Goal: Task Accomplishment & Management: Use online tool/utility

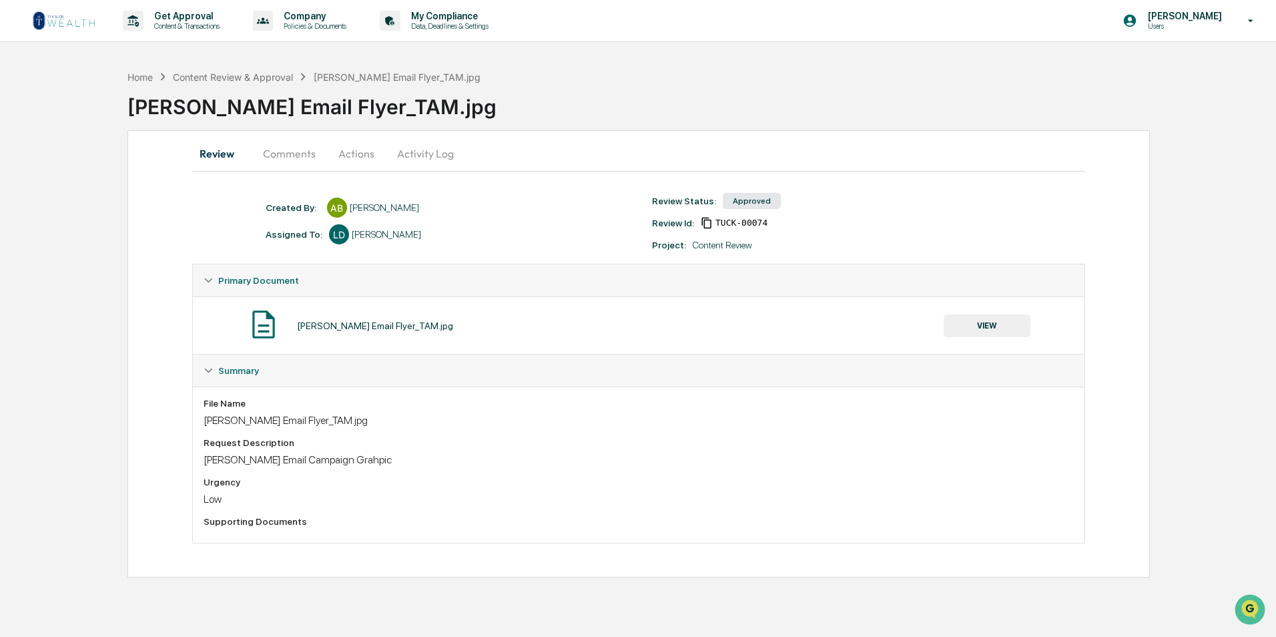
click at [292, 158] on button "Comments" at bounding box center [289, 153] width 74 height 32
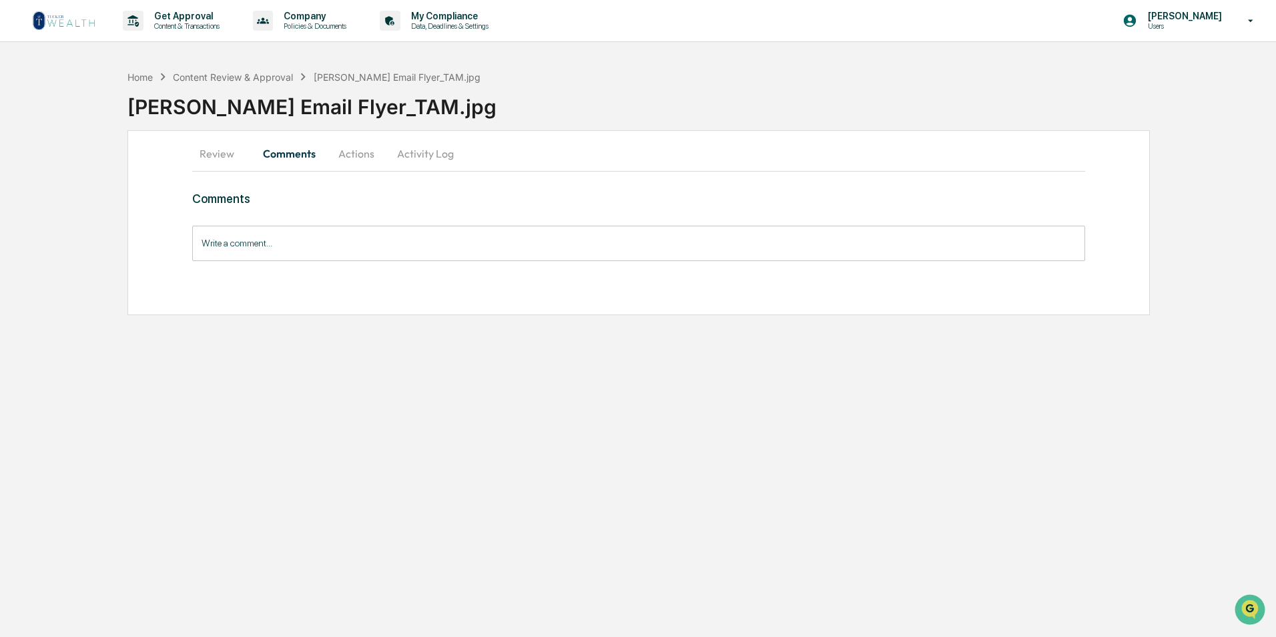
click at [216, 158] on button "Review" at bounding box center [222, 153] width 60 height 32
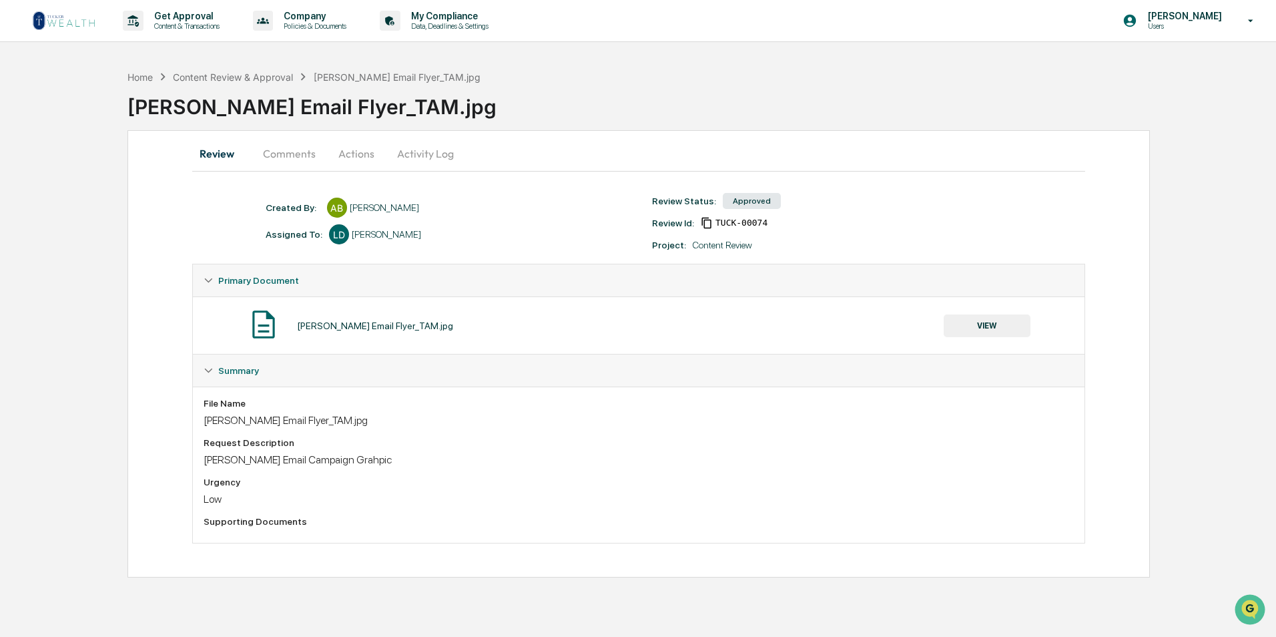
click at [624, 289] on button "VIEW" at bounding box center [986, 325] width 87 height 23
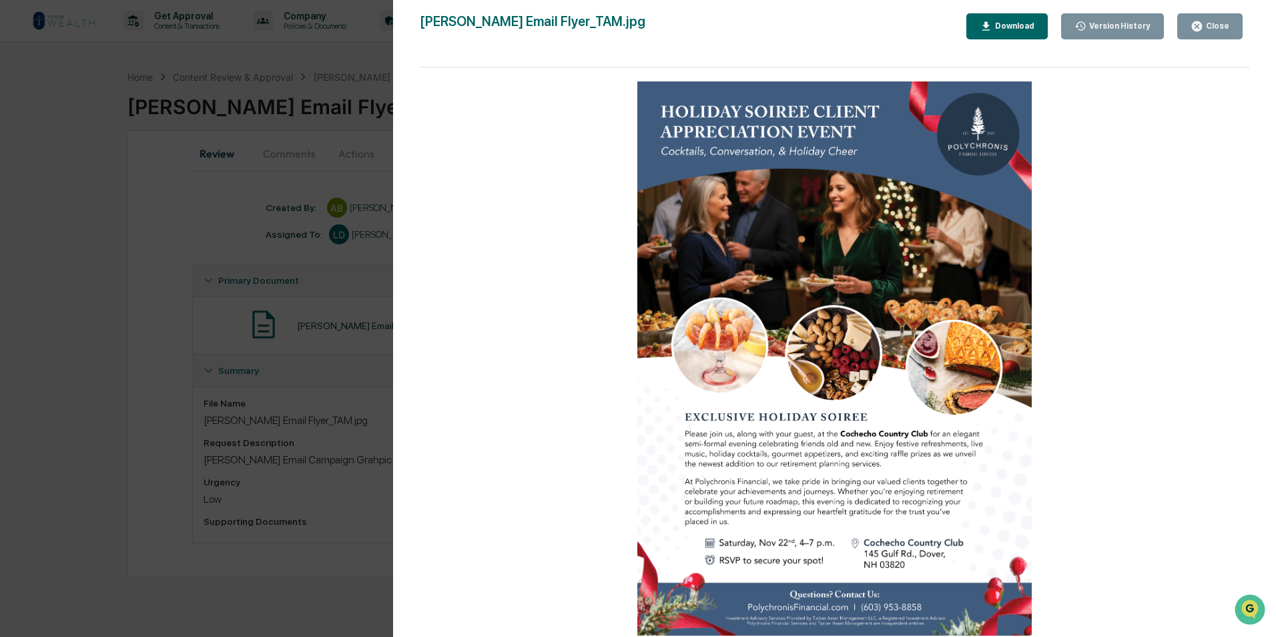
drag, startPoint x: 142, startPoint y: 344, endPoint x: 814, endPoint y: 636, distance: 732.7
click at [142, 289] on div "Version History [DATE] 06:09 PM [PERSON_NAME] [PERSON_NAME] Email Flyer_TAM.jpg…" at bounding box center [638, 318] width 1276 height 637
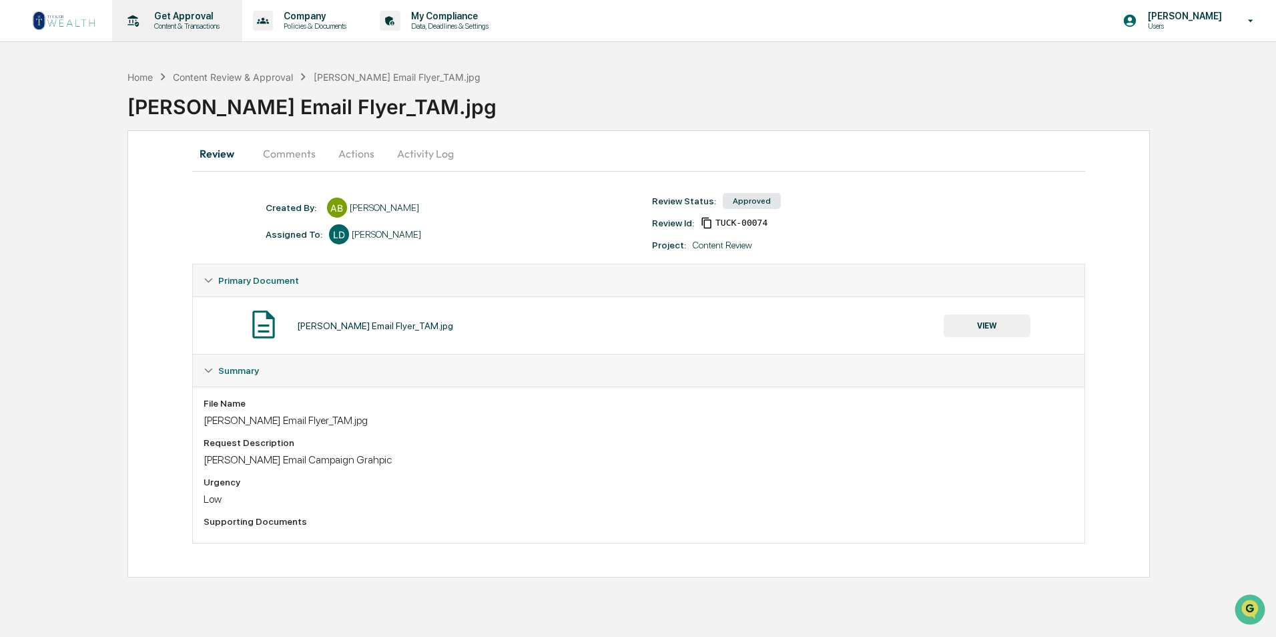
click at [156, 27] on p "Content & Transactions" at bounding box center [184, 25] width 83 height 9
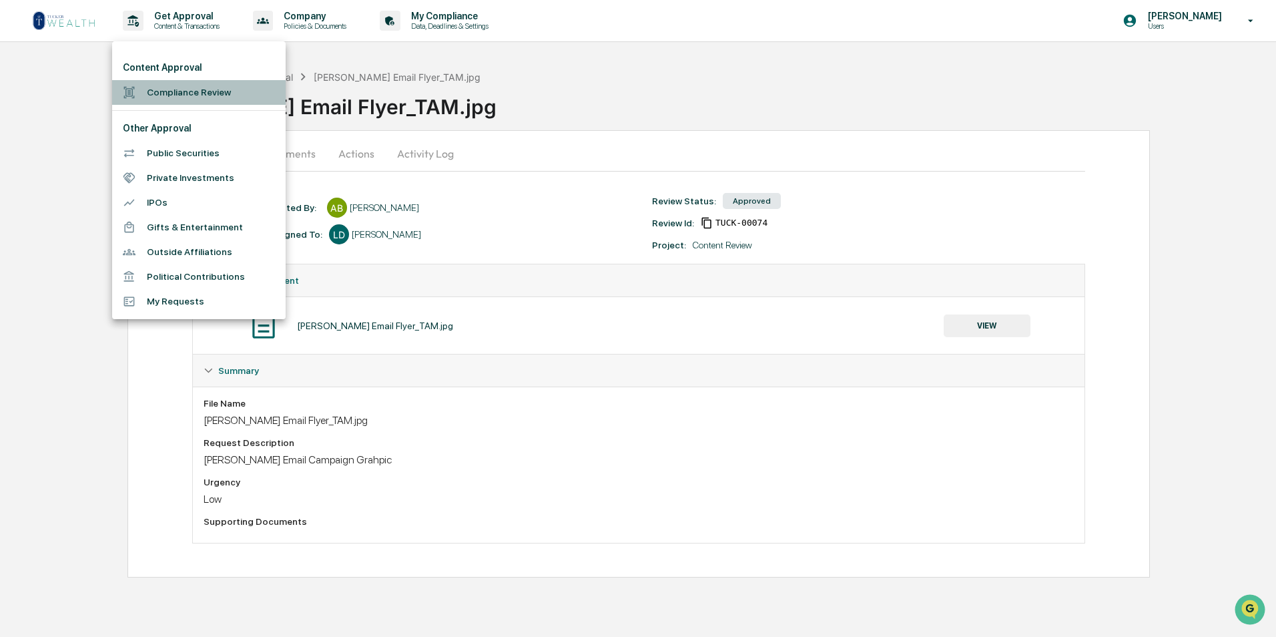
click at [161, 91] on li "Compliance Review" at bounding box center [198, 92] width 173 height 25
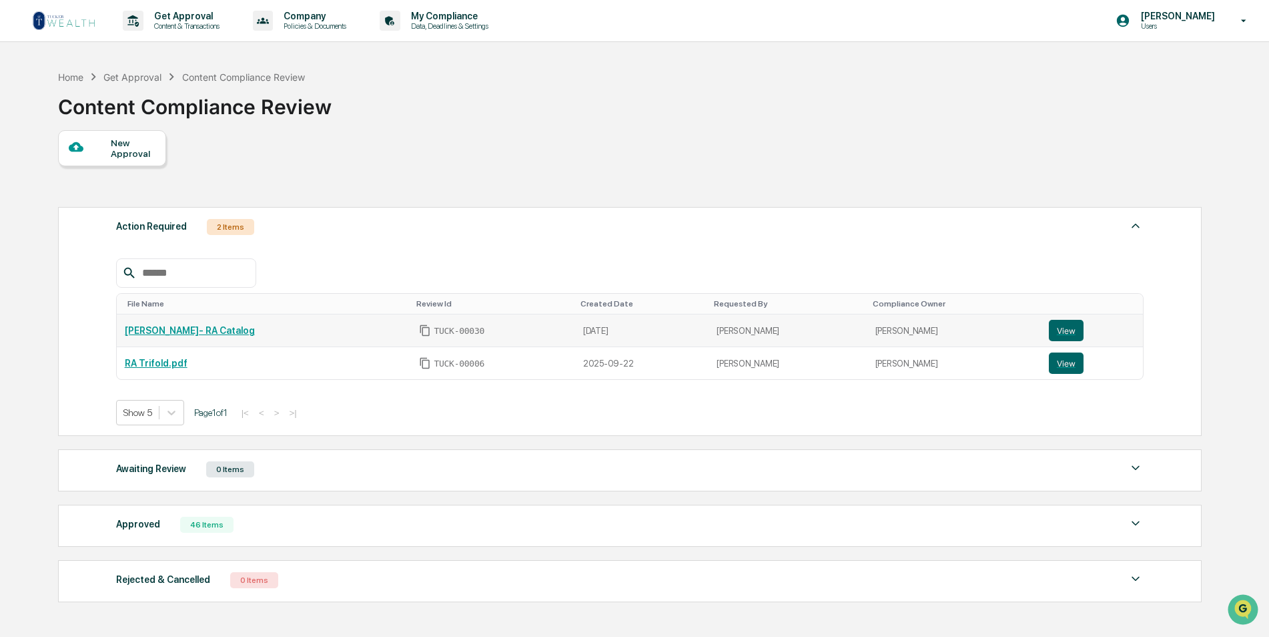
click at [145, 289] on link "[PERSON_NAME]- RA Catalog" at bounding box center [190, 330] width 130 height 11
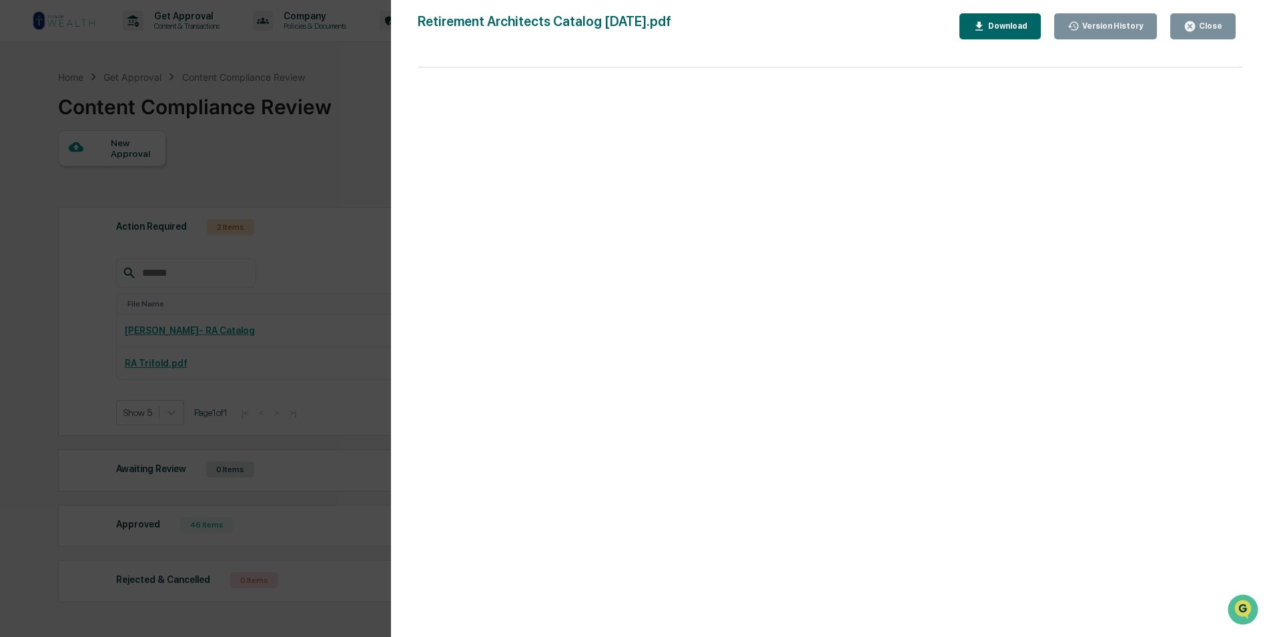
click at [36, 230] on div "Version History [DATE] 08:47 PM [PERSON_NAME] Retirement Architects Catalog [DA…" at bounding box center [634, 318] width 1269 height 637
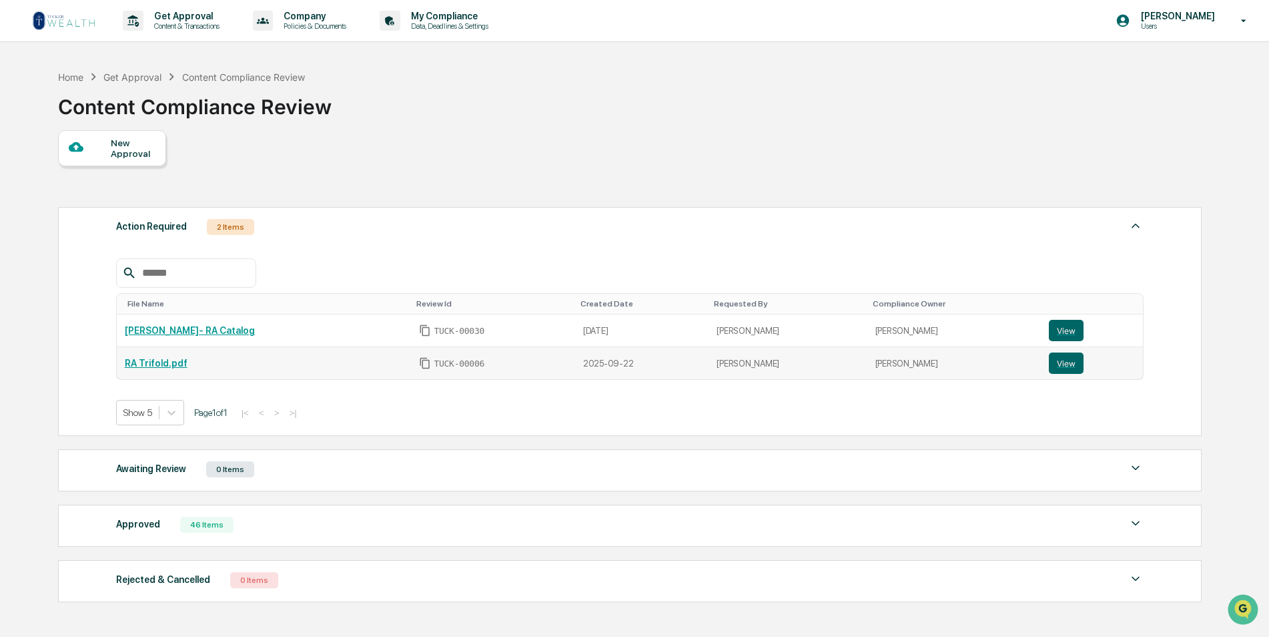
click at [145, 289] on link "RA Trifold.pdf" at bounding box center [156, 363] width 63 height 11
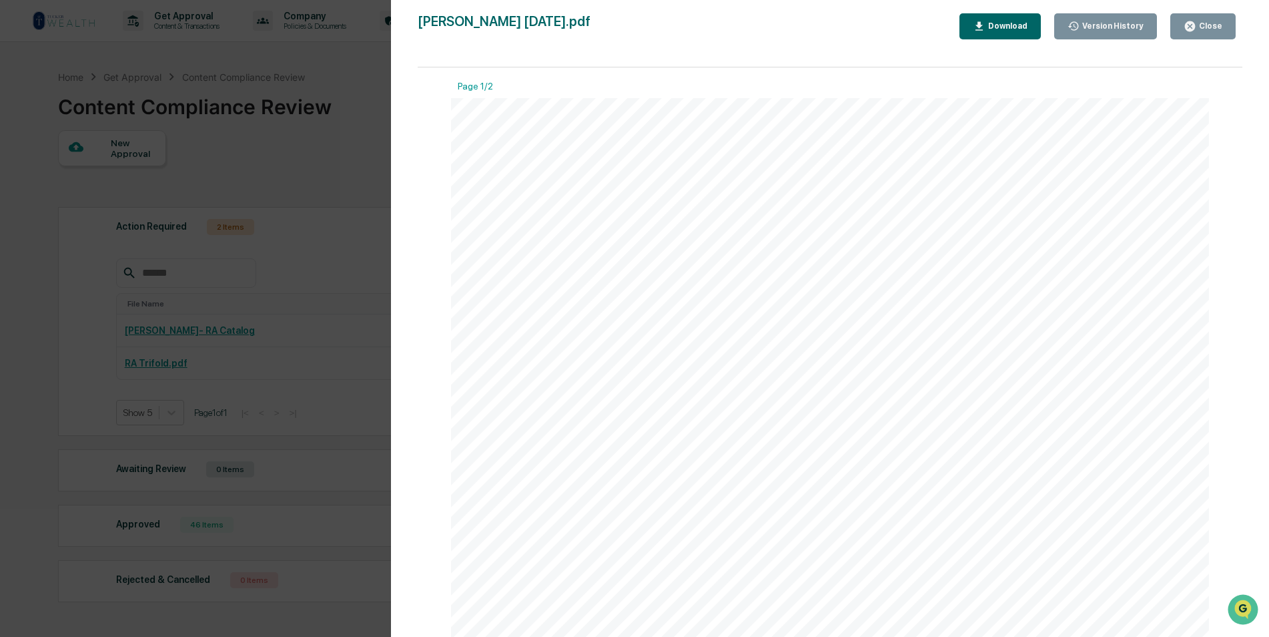
click at [288, 179] on div "Version History [DATE] 08:37 PM [PERSON_NAME] [DATE] 07:03 PM [PERSON_NAME] [PE…" at bounding box center [634, 318] width 1269 height 637
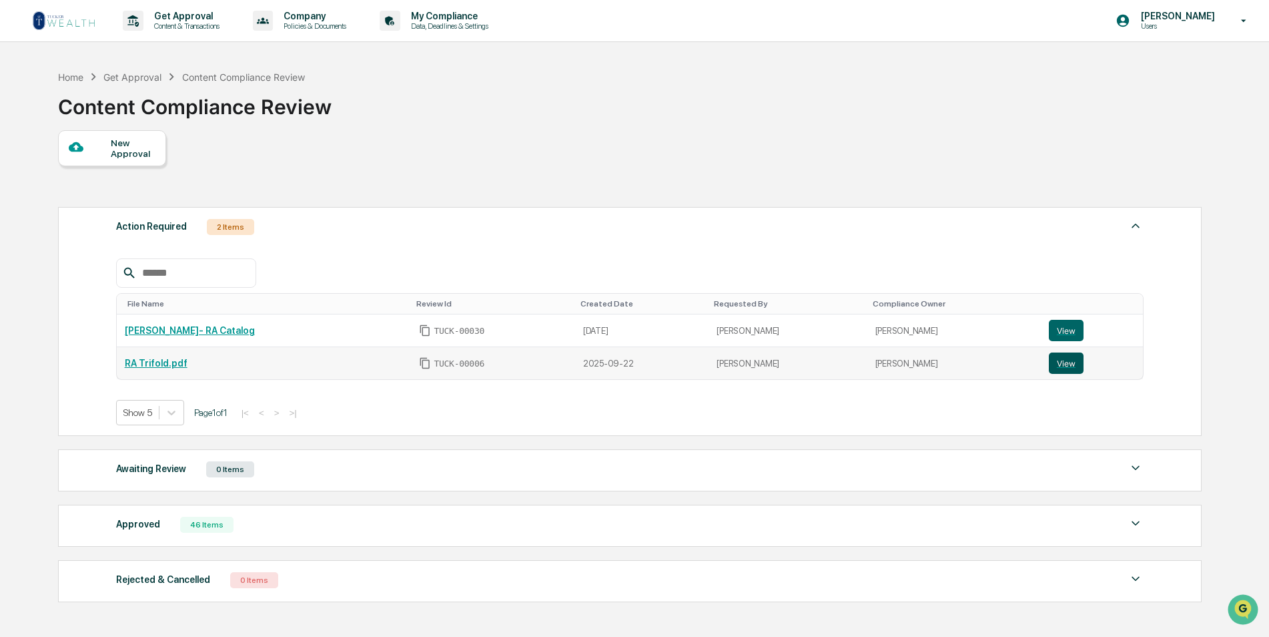
click at [624, 289] on button "View" at bounding box center [1066, 362] width 35 height 21
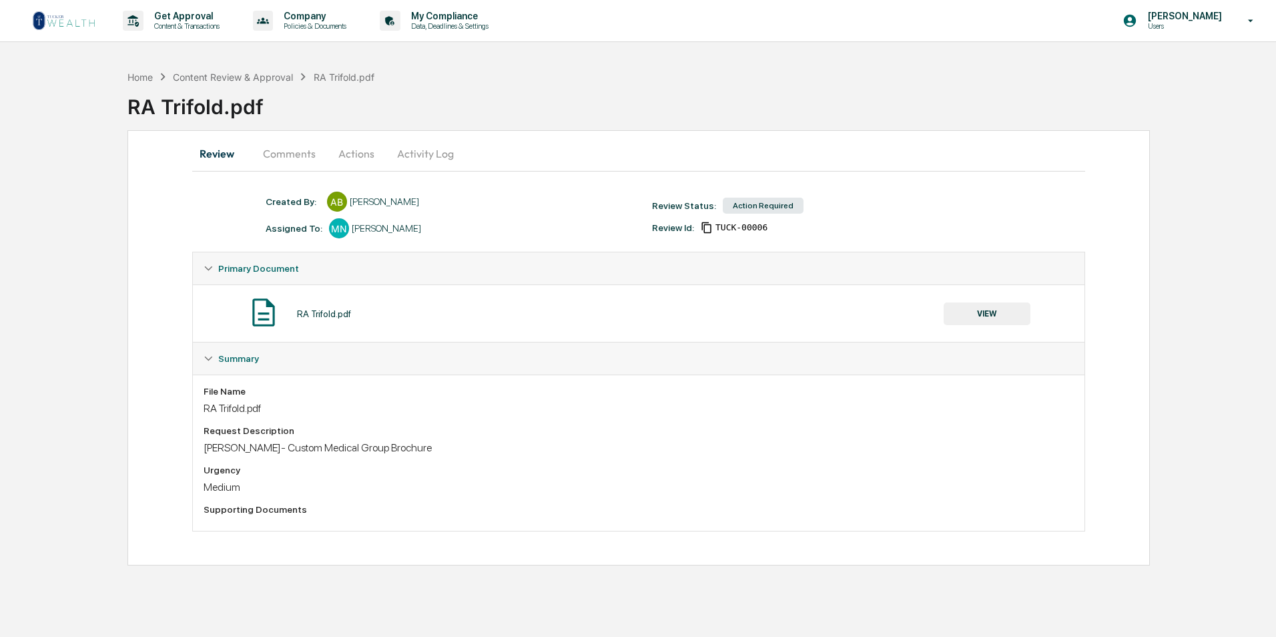
click at [367, 153] on button "Actions" at bounding box center [356, 153] width 60 height 32
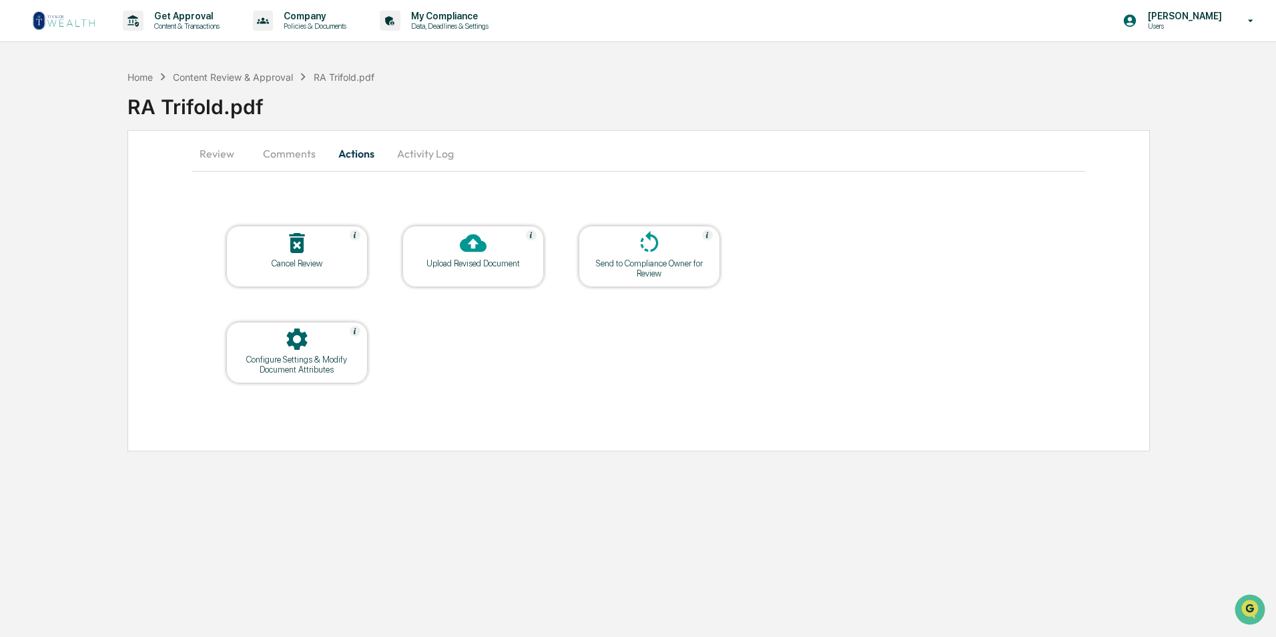
click at [492, 258] on div at bounding box center [472, 244] width 133 height 29
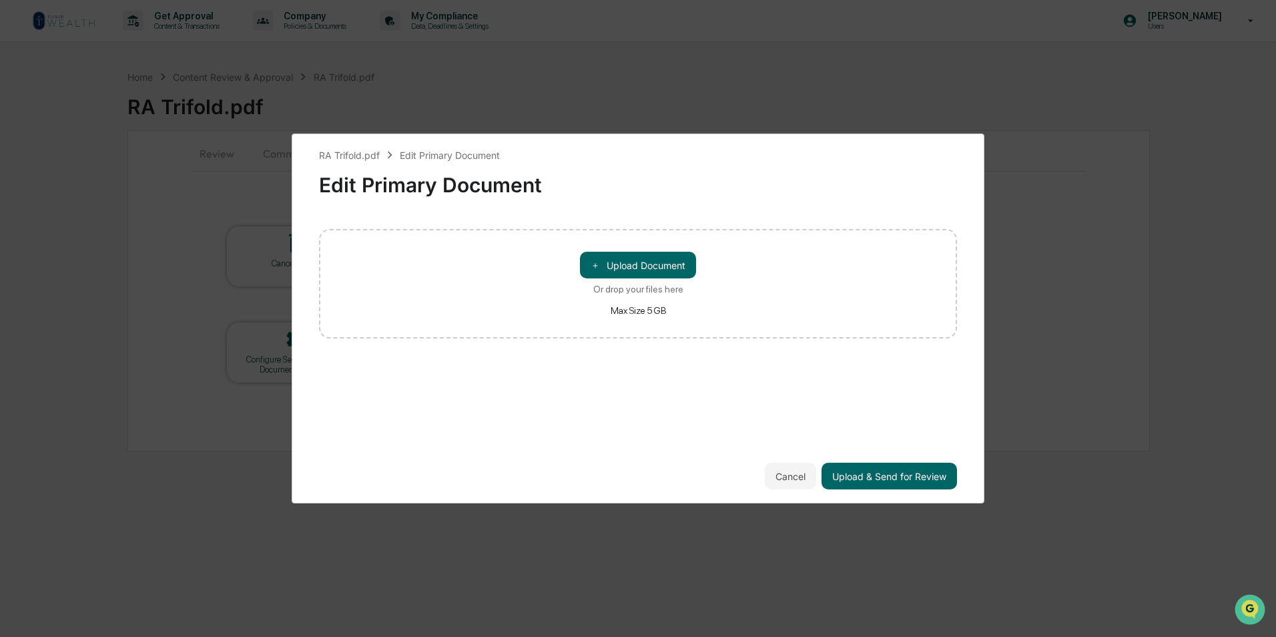
click at [645, 251] on div "＋ Upload Document Or drop your files here Max Size 5 GB" at bounding box center [638, 283] width 638 height 109
click at [674, 267] on button "＋ Upload Document" at bounding box center [638, 265] width 116 height 27
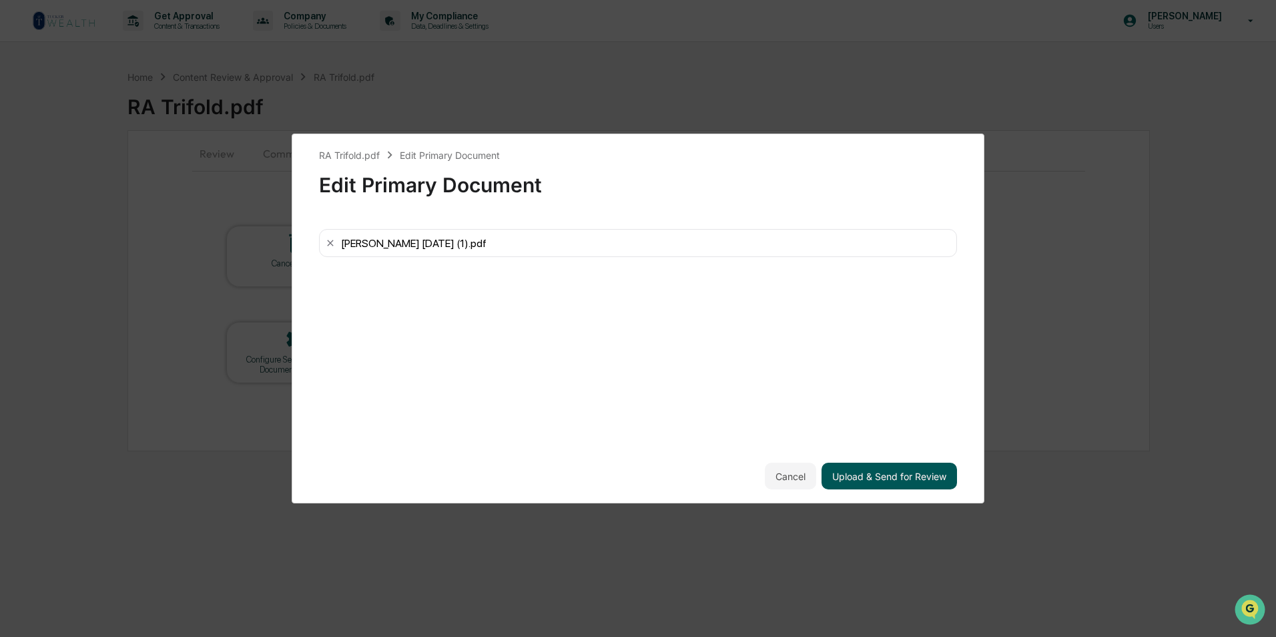
click at [911, 476] on button "Upload & Send for Review" at bounding box center [888, 475] width 135 height 27
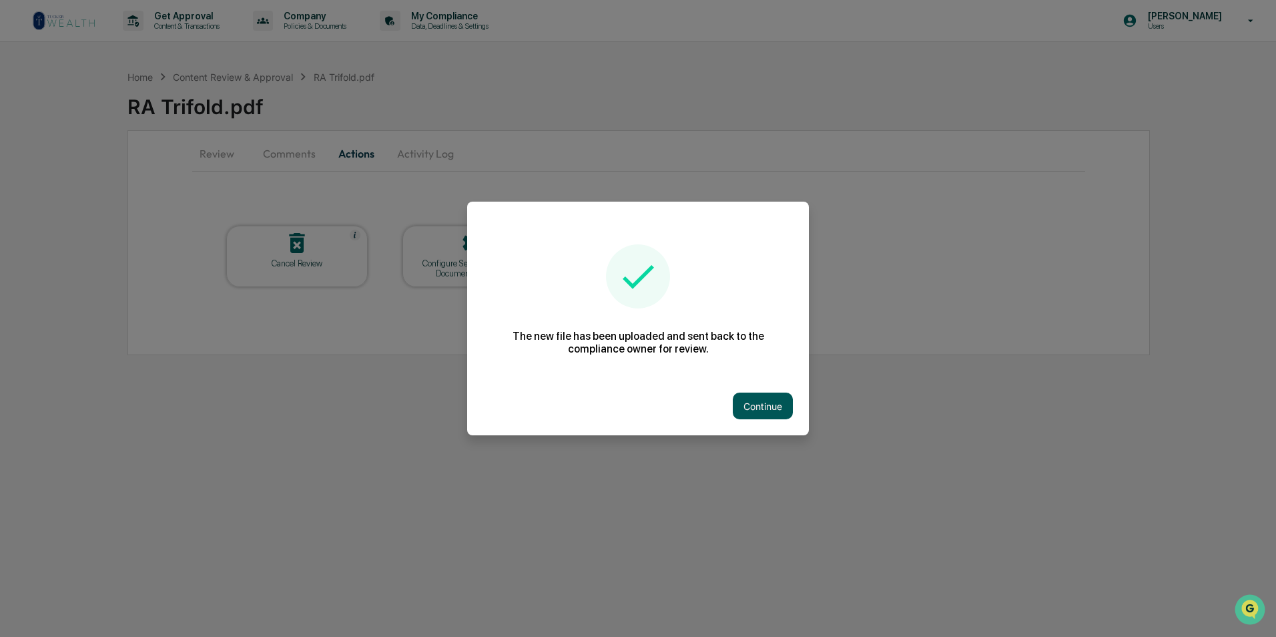
click at [773, 400] on button "Continue" at bounding box center [763, 405] width 60 height 27
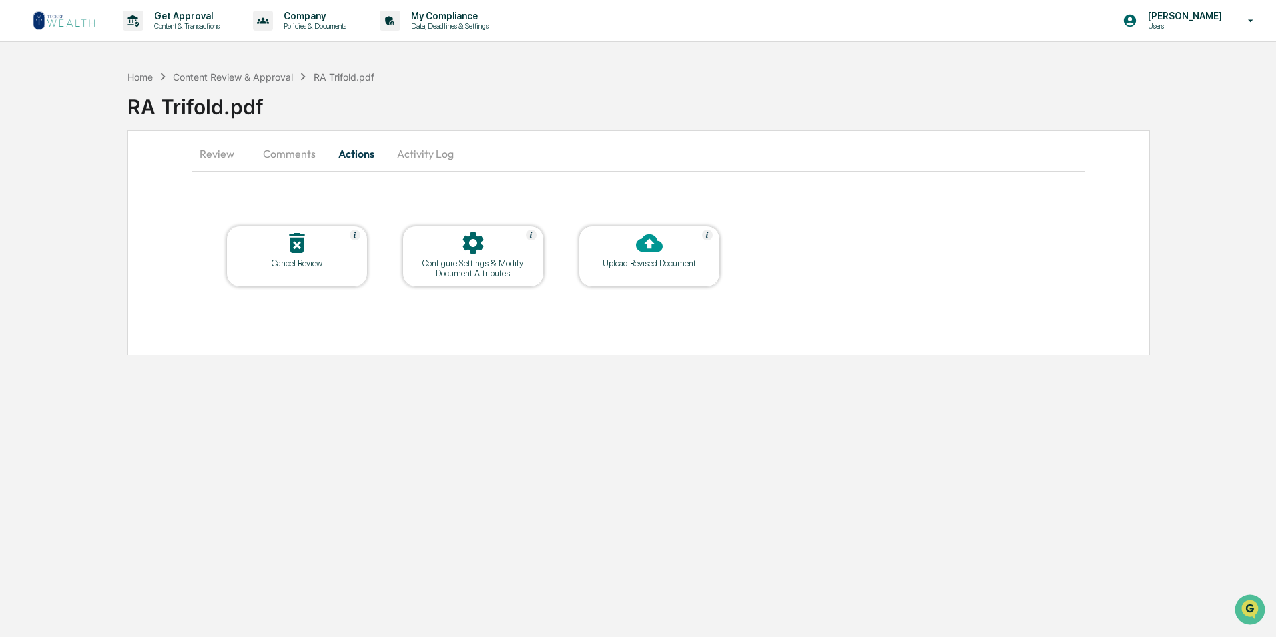
click at [84, 17] on img at bounding box center [64, 20] width 64 height 21
